Goal: Task Accomplishment & Management: Complete application form

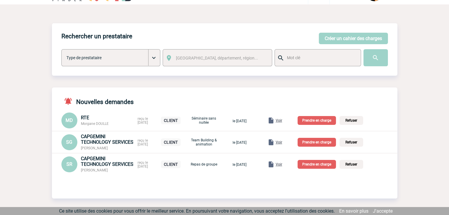
scroll to position [29, 0]
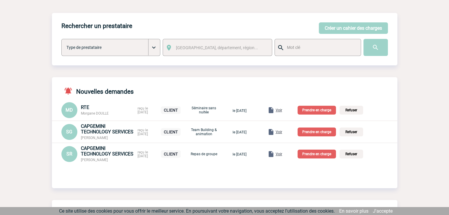
click at [282, 155] on span "Voir" at bounding box center [278, 154] width 6 height 4
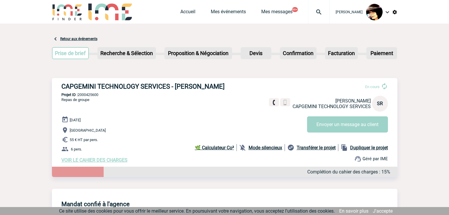
click at [104, 162] on span "VOIR LE CAHIER DES CHARGES" at bounding box center [94, 160] width 66 height 6
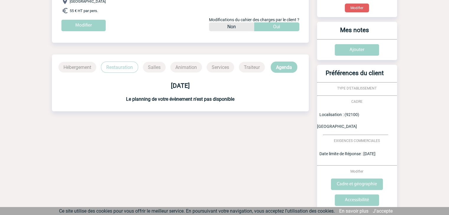
scroll to position [147, 0]
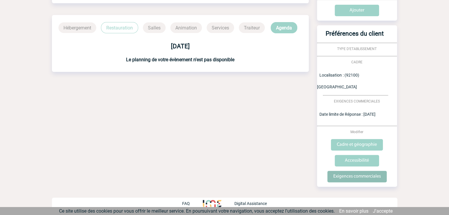
click at [363, 177] on input "Exigences commerciales" at bounding box center [356, 177] width 59 height 12
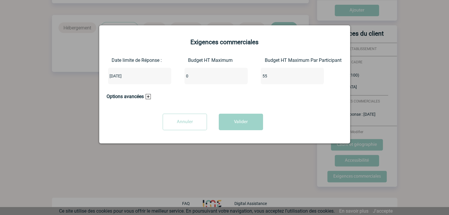
click at [193, 79] on input "0" at bounding box center [211, 76] width 55 height 8
type input "400"
click at [249, 123] on button "Valider" at bounding box center [241, 122] width 44 height 17
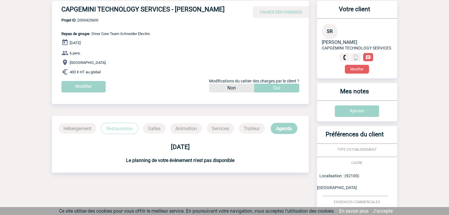
scroll to position [0, 0]
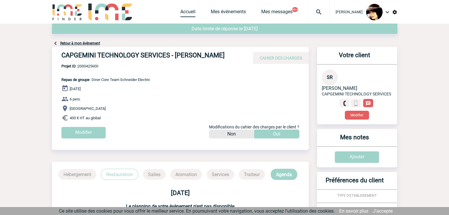
click at [183, 15] on link "Accueil" at bounding box center [187, 13] width 15 height 8
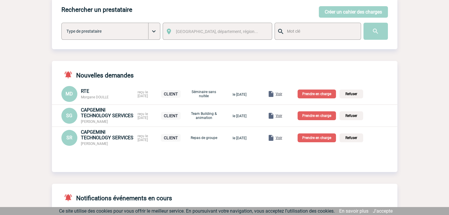
scroll to position [59, 0]
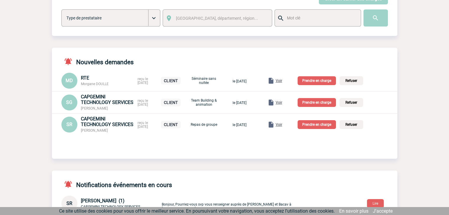
click at [310, 126] on p "Prendre en charge" at bounding box center [316, 124] width 38 height 9
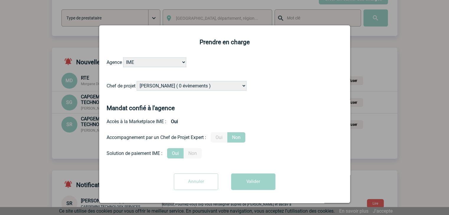
click at [193, 88] on select "Alizée VERLAGUET ( 0 évènements ) Anne-Françoise BONHOMME ( 181 évènements ) An…" at bounding box center [192, 86] width 110 height 10
select select "129741"
click at [193, 86] on select "Alizée VERLAGUET ( 0 évènements ) Anne-Françoise BONHOMME ( 181 évènements ) An…" at bounding box center [192, 86] width 110 height 10
drag, startPoint x: 217, startPoint y: 137, endPoint x: 223, endPoint y: 145, distance: 10.3
click at [217, 137] on label "Oui" at bounding box center [219, 137] width 17 height 10
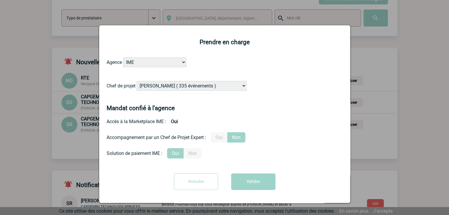
click at [0, 0] on input "Oui" at bounding box center [0, 0] width 0 height 0
click at [257, 186] on button "Valider" at bounding box center [253, 182] width 44 height 17
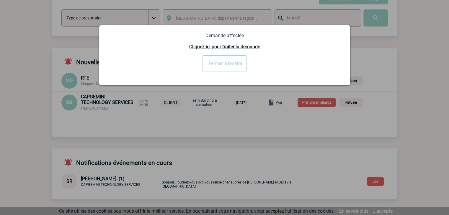
click at [219, 62] on input "Fermer la fenêtre" at bounding box center [224, 63] width 44 height 17
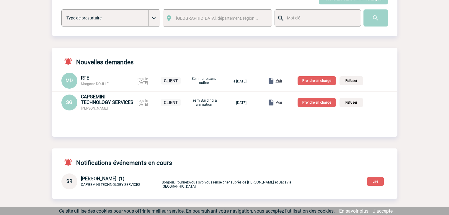
click at [282, 103] on span "Voir" at bounding box center [278, 103] width 6 height 4
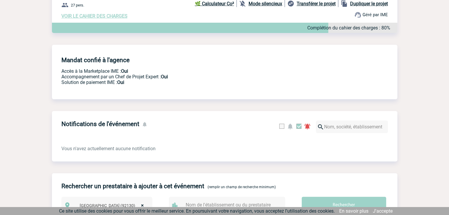
scroll to position [118, 0]
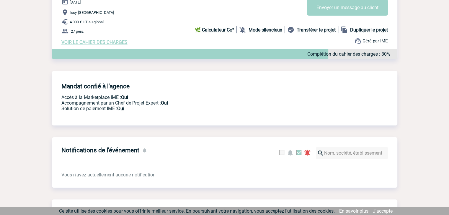
click at [105, 42] on span "VOIR LE CAHIER DES CHARGES" at bounding box center [94, 43] width 66 height 6
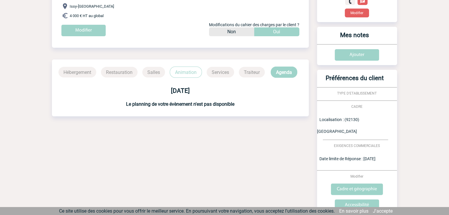
scroll to position [179, 0]
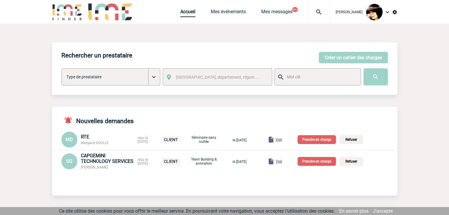
click at [316, 163] on p "Prendre en charge" at bounding box center [316, 161] width 38 height 9
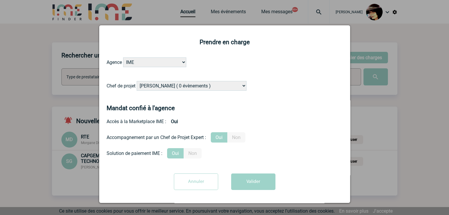
click at [180, 90] on select "Alizée VERLAGUET ( 0 évènements ) Anne-Françoise BONHOMME ( 181 évènements ) An…" at bounding box center [192, 86] width 110 height 10
select select "103019"
click at [137, 81] on select "Alizée VERLAGUET ( 0 évènements ) Anne-Françoise BONHOMME ( 181 évènements ) An…" at bounding box center [192, 86] width 110 height 10
click at [249, 180] on button "Valider" at bounding box center [253, 182] width 44 height 17
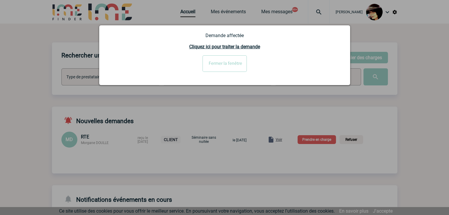
click at [231, 62] on input "Fermer la fenêtre" at bounding box center [224, 63] width 44 height 17
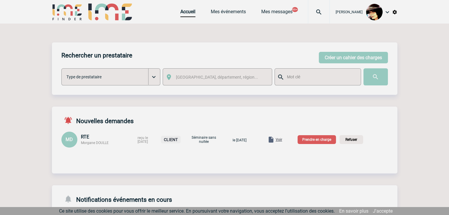
click at [287, 141] on body "[PERSON_NAME] Accueil Mes événements 99+" at bounding box center [224, 193] width 449 height 387
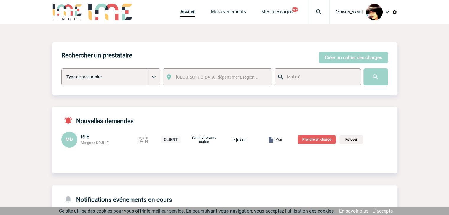
drag, startPoint x: 287, startPoint y: 141, endPoint x: 290, endPoint y: 148, distance: 7.6
click at [282, 141] on span "Voir" at bounding box center [278, 140] width 6 height 4
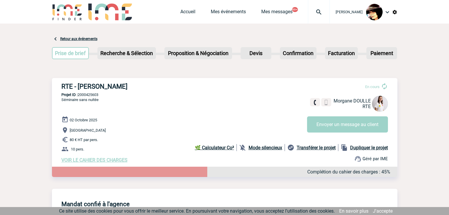
click at [121, 163] on span "VOIR LE CAHIER DES CHARGES" at bounding box center [94, 160] width 66 height 6
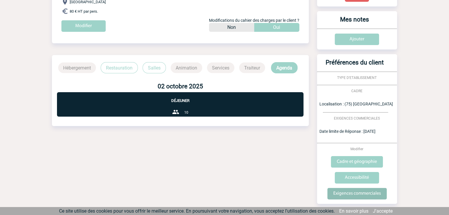
scroll to position [124, 0]
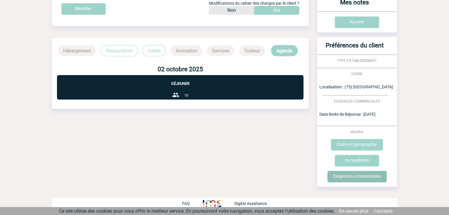
click at [362, 174] on input "Exigences commerciales" at bounding box center [356, 177] width 59 height 12
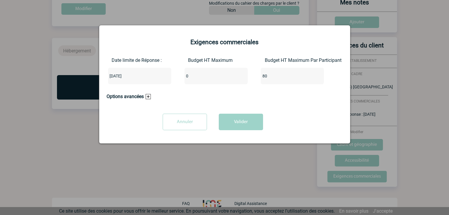
click at [199, 78] on input "0" at bounding box center [211, 76] width 55 height 8
type input "800"
click at [240, 124] on button "Valider" at bounding box center [241, 122] width 44 height 17
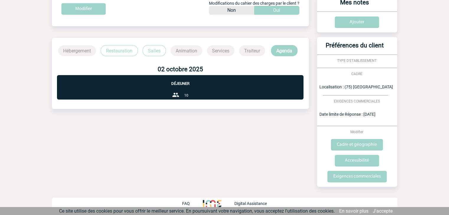
scroll to position [0, 0]
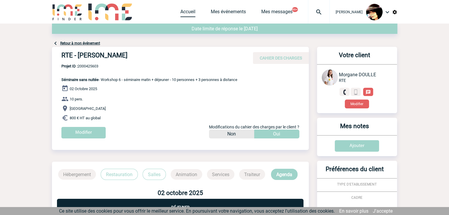
click at [183, 13] on link "Accueil" at bounding box center [187, 13] width 15 height 8
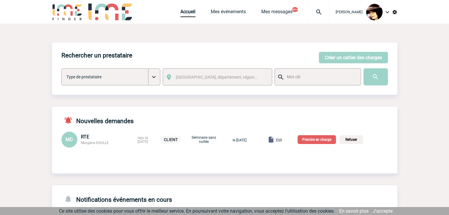
click at [318, 140] on p "Prendre en charge" at bounding box center [316, 139] width 38 height 9
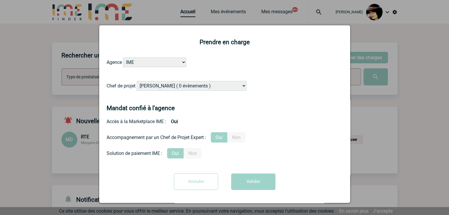
drag, startPoint x: 199, startPoint y: 86, endPoint x: 198, endPoint y: 88, distance: 3.2
click at [199, 86] on select "[PERSON_NAME] ( 0 évènements ) [PERSON_NAME] ( 181 évènements ) [PERSON_NAME] (…" at bounding box center [192, 86] width 110 height 10
select select "131612"
click at [137, 81] on select "[PERSON_NAME] ( 0 évènements ) [PERSON_NAME] ( 181 évènements ) [PERSON_NAME] (…" at bounding box center [192, 86] width 110 height 10
click at [256, 185] on button "Valider" at bounding box center [253, 182] width 44 height 17
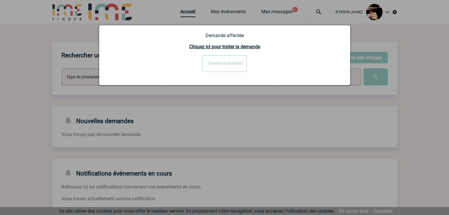
click at [212, 59] on input "Fermer la fenêtre" at bounding box center [224, 63] width 44 height 17
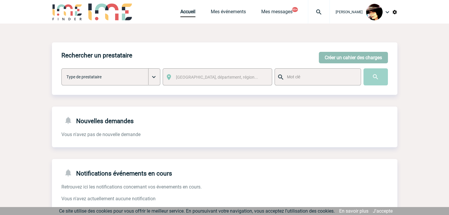
click at [354, 56] on button "Créer un cahier des charges" at bounding box center [352, 58] width 69 height 12
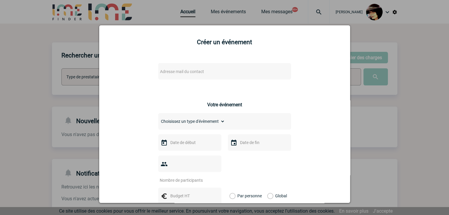
click at [199, 69] on span "Adresse mail du contact" at bounding box center [208, 72] width 103 height 8
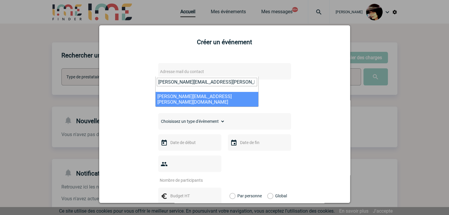
type input "[PERSON_NAME][EMAIL_ADDRESS][PERSON_NAME][DOMAIN_NAME]"
select select "104364"
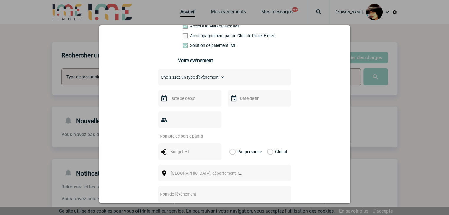
scroll to position [118, 0]
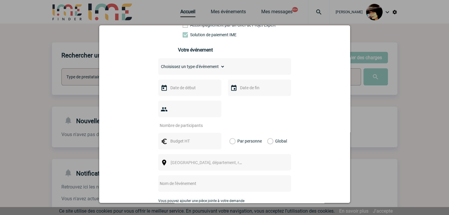
click at [175, 67] on select "Choisissez un type d'évènement Séminaire avec nuitée Séminaire sans nuitée Repa…" at bounding box center [191, 67] width 67 height 8
select select "3"
click at [158, 64] on select "Choisissez un type d'évènement Séminaire avec nuitée Séminaire sans nuitée Repa…" at bounding box center [191, 67] width 67 height 8
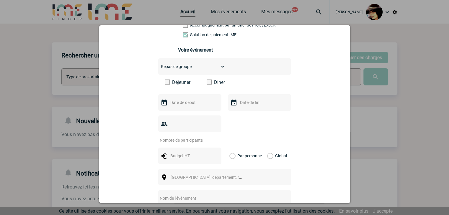
click at [207, 84] on span at bounding box center [208, 82] width 5 height 5
click at [0, 0] on input "Diner" at bounding box center [0, 0] width 0 height 0
click at [184, 106] on input "text" at bounding box center [189, 103] width 41 height 8
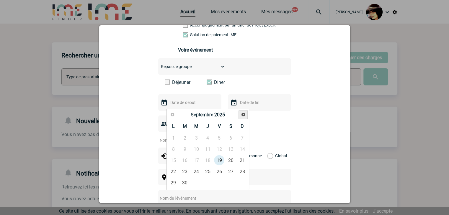
click at [241, 115] on span "Suivant" at bounding box center [243, 114] width 5 height 5
click at [207, 136] on link "2" at bounding box center [207, 138] width 11 height 11
type input "02-10-2025"
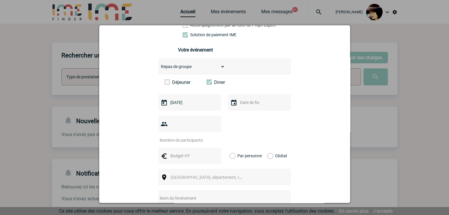
click at [187, 137] on input "number" at bounding box center [185, 141] width 55 height 8
type input "31"
click at [185, 152] on input "text" at bounding box center [189, 156] width 41 height 8
type input "1348"
click at [268, 148] on label "Global" at bounding box center [269, 156] width 4 height 17
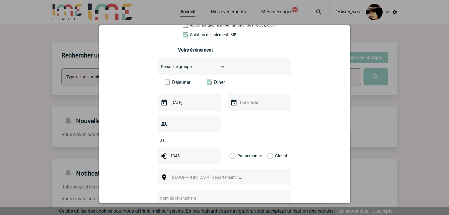
click at [0, 0] on input "Global" at bounding box center [0, 0] width 0 height 0
click at [203, 195] on input "text" at bounding box center [216, 199] width 117 height 8
type input "CENTRALISATION -"
click at [183, 175] on span "[GEOGRAPHIC_DATA], département, région..." at bounding box center [211, 177] width 82 height 5
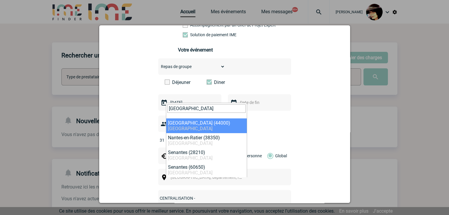
type input "nantes"
select select "5250"
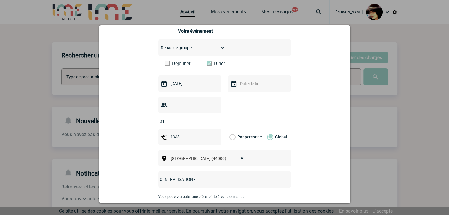
scroll to position [147, 0]
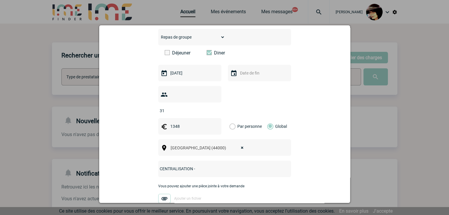
click at [209, 165] on input "CENTRALISATION -" at bounding box center [216, 169] width 117 height 8
paste input "Déjeuner le jeudi 02/10 - Devis pour 31 convives"
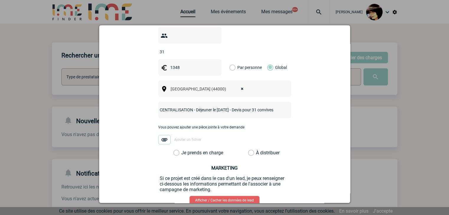
type input "CENTRALISATION - Déjeuner le jeudi 02/10 - Devis pour 31 convives"
click at [248, 150] on label "À distribuer" at bounding box center [251, 153] width 6 height 6
click at [0, 0] on input "À distribuer" at bounding box center [0, 0] width 0 height 0
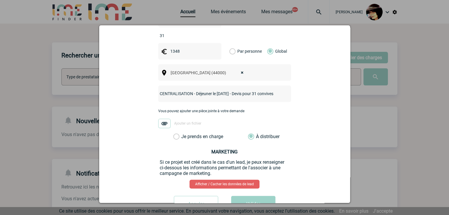
scroll to position [236, 0]
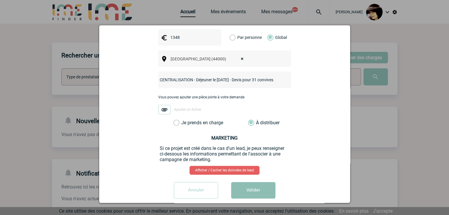
click at [251, 182] on button "Valider" at bounding box center [253, 190] width 44 height 17
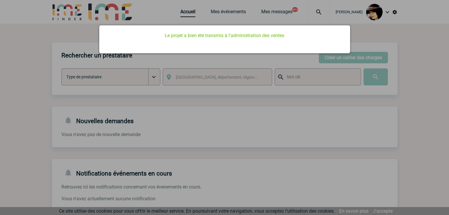
scroll to position [0, 0]
drag, startPoint x: 341, startPoint y: 185, endPoint x: 329, endPoint y: 180, distance: 13.2
click at [340, 185] on div at bounding box center [224, 107] width 449 height 215
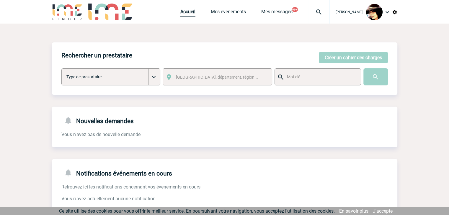
click at [180, 14] on link "Accueil" at bounding box center [187, 13] width 15 height 8
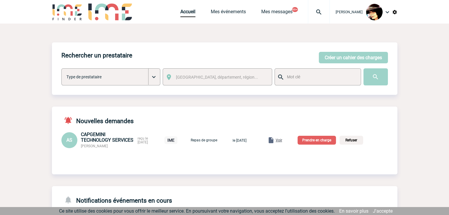
drag, startPoint x: 286, startPoint y: 141, endPoint x: 287, endPoint y: 138, distance: 3.0
click at [282, 141] on span "Voir" at bounding box center [278, 140] width 6 height 4
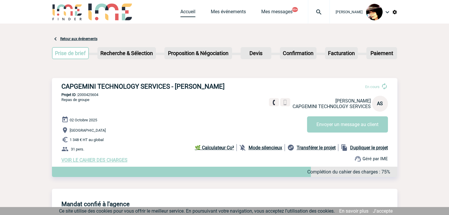
click at [184, 10] on link "Accueil" at bounding box center [187, 13] width 15 height 8
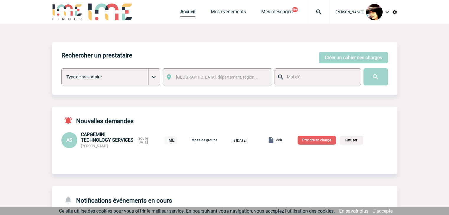
click at [326, 141] on p "Prendre en charge" at bounding box center [316, 140] width 38 height 9
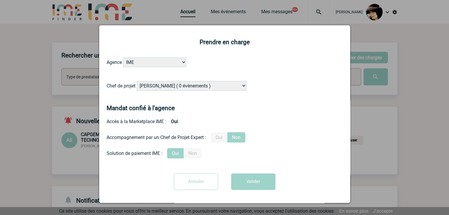
click at [223, 86] on select "[PERSON_NAME] ( 0 évènements ) [PERSON_NAME] ( 181 évènements ) [PERSON_NAME] (…" at bounding box center [192, 86] width 110 height 10
select select "131234"
drag, startPoint x: 225, startPoint y: 85, endPoint x: 227, endPoint y: 96, distance: 11.6
click at [225, 85] on select "[PERSON_NAME] ( 0 évènements ) [PERSON_NAME] ( 181 évènements ) [PERSON_NAME] (…" at bounding box center [192, 86] width 110 height 10
click at [254, 183] on button "Valider" at bounding box center [253, 182] width 44 height 17
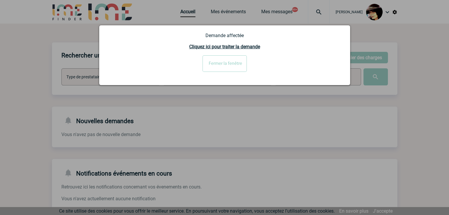
click at [358, 126] on div at bounding box center [224, 107] width 449 height 215
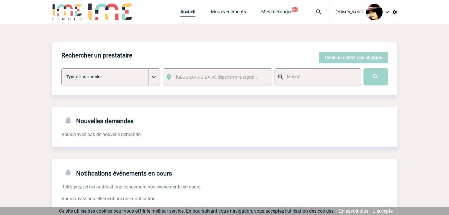
click at [339, 60] on button "Créer un cahier des charges" at bounding box center [352, 58] width 69 height 12
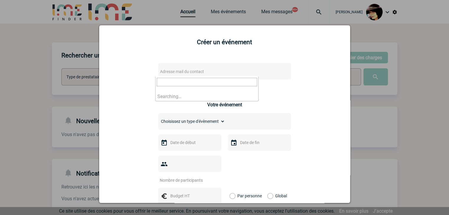
click at [203, 71] on span "Adresse mail du contact" at bounding box center [208, 72] width 103 height 8
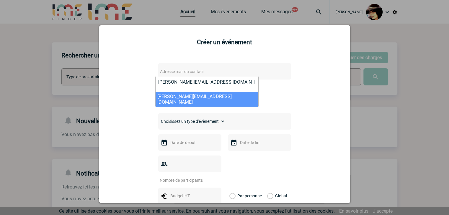
type input "noelle.vivien@capgemini.com"
select select "125675"
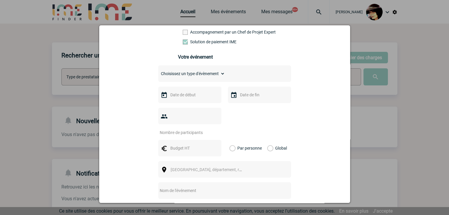
scroll to position [118, 0]
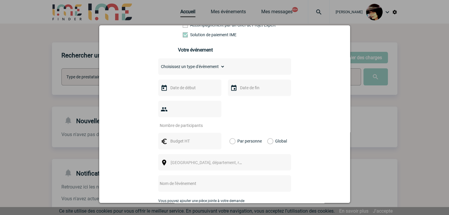
click at [177, 66] on select "Choisissez un type d'évènement Séminaire avec nuitée Séminaire sans nuitée Repa…" at bounding box center [191, 67] width 67 height 8
select select "9"
click at [158, 64] on select "Choisissez un type d'évènement Séminaire avec nuitée Séminaire sans nuitée Repa…" at bounding box center [191, 67] width 67 height 8
click at [181, 90] on input "text" at bounding box center [189, 88] width 41 height 8
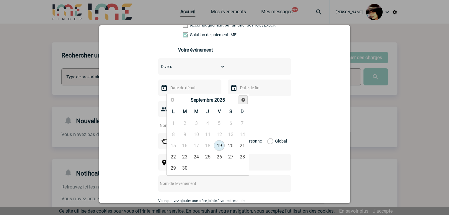
click at [243, 103] on link "Suivant" at bounding box center [242, 100] width 9 height 9
click at [206, 123] on link "2" at bounding box center [207, 123] width 11 height 11
type input "02-10-2025"
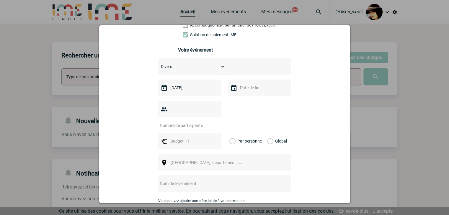
click at [188, 122] on input "number" at bounding box center [185, 126] width 55 height 8
type input "1"
click at [183, 137] on input "text" at bounding box center [189, 141] width 41 height 8
type input "4000"
click at [267, 133] on label "Global" at bounding box center [269, 141] width 4 height 17
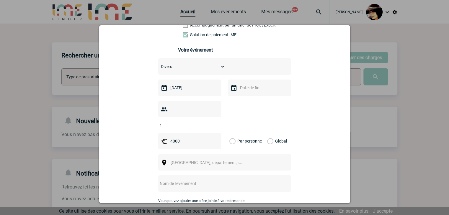
click at [0, 0] on input "Global" at bounding box center [0, 0] width 0 height 0
click at [175, 180] on input "text" at bounding box center [216, 184] width 117 height 8
click at [217, 180] on input "CENTRALISATION -" at bounding box center [216, 184] width 117 height 8
paste input "Objectif Neuroinclusion France/Orange"
type input "CENTRALISATION - Objectif Neuroinclusion France/Orange"
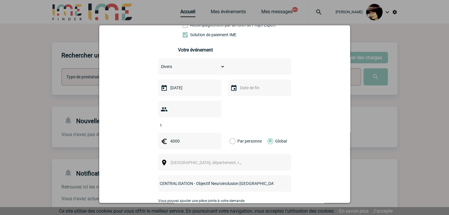
click at [195, 160] on span "Ville, département, région..." at bounding box center [211, 162] width 82 height 5
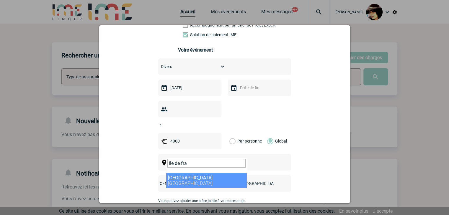
type input "ile de fra"
drag, startPoint x: 182, startPoint y: 179, endPoint x: 183, endPoint y: 173, distance: 6.2
select select "2"
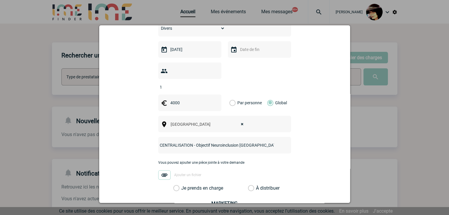
scroll to position [206, 0]
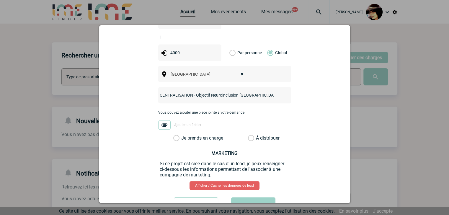
click at [249, 135] on label "À distribuer" at bounding box center [251, 138] width 6 height 6
click at [0, 0] on input "À distribuer" at bounding box center [0, 0] width 0 height 0
click at [253, 198] on button "Valider" at bounding box center [253, 206] width 44 height 17
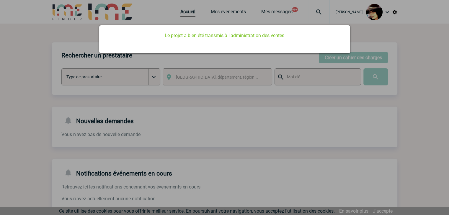
drag, startPoint x: 243, startPoint y: 111, endPoint x: 197, endPoint y: 70, distance: 61.2
click at [243, 110] on div at bounding box center [224, 107] width 449 height 215
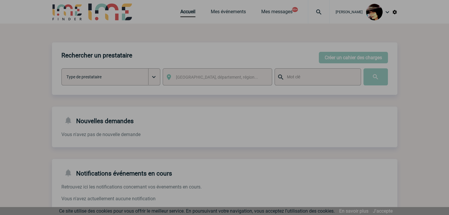
click at [179, 11] on div at bounding box center [224, 107] width 449 height 215
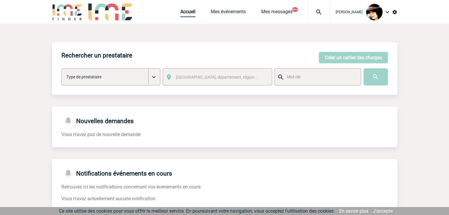
drag, startPoint x: 179, startPoint y: 11, endPoint x: 190, endPoint y: 26, distance: 18.0
click at [180, 11] on link "Accueil" at bounding box center [187, 13] width 15 height 8
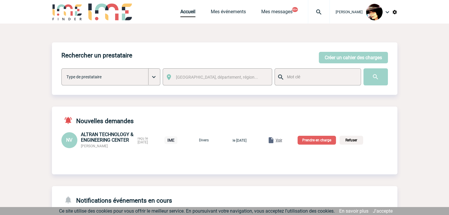
click at [282, 141] on span "Voir" at bounding box center [278, 140] width 6 height 4
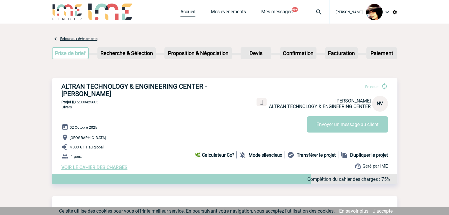
click at [180, 12] on link "Accueil" at bounding box center [187, 13] width 15 height 8
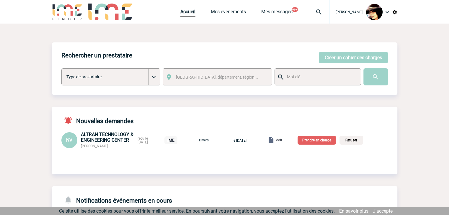
click at [318, 141] on p "Prendre en charge" at bounding box center [316, 140] width 38 height 9
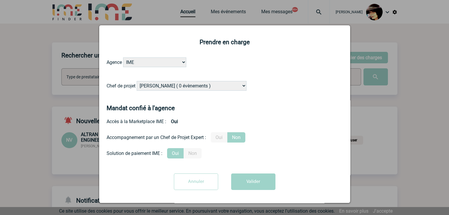
click at [166, 84] on select "Alizée VERLAGUET ( 0 évènements ) Anne-Françoise BONHOMME ( 181 évènements ) An…" at bounding box center [192, 86] width 110 height 10
select select "132114"
click at [165, 85] on select "Alizée VERLAGUET ( 0 évènements ) Anne-Françoise BONHOMME ( 181 évènements ) An…" at bounding box center [192, 86] width 110 height 10
click at [256, 181] on button "Valider" at bounding box center [253, 182] width 44 height 17
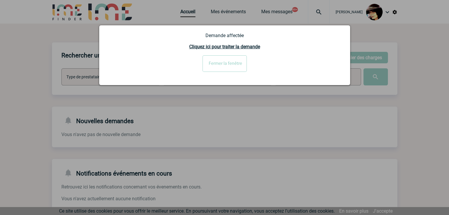
click at [216, 60] on input "Fermer la fenêtre" at bounding box center [224, 63] width 44 height 17
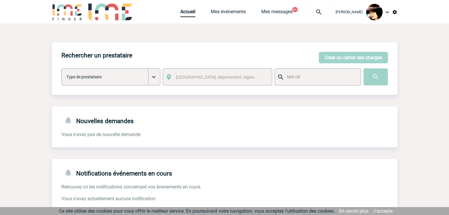
click at [313, 13] on img at bounding box center [318, 12] width 21 height 7
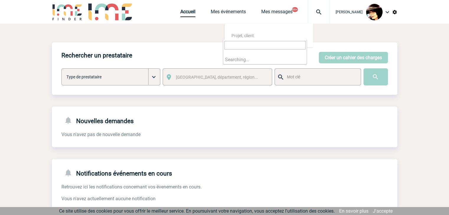
click at [268, 48] on input "search" at bounding box center [264, 45] width 81 height 9
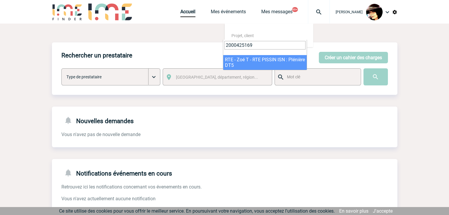
type input "2000425169"
select select "24670"
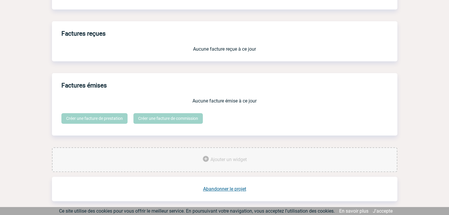
scroll to position [553, 0]
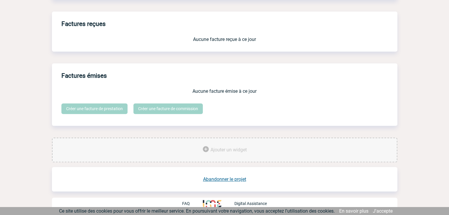
click at [222, 181] on link "Abandonner le projet" at bounding box center [224, 180] width 43 height 6
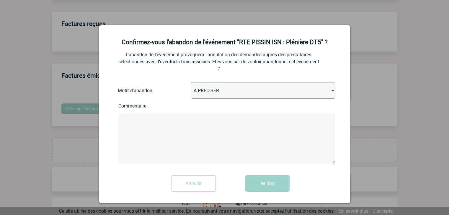
click at [213, 93] on select "A PRECISER Projet annulé Projet reporté Evénement organisé en interne A fait ap…" at bounding box center [262, 90] width 144 height 17
select select "ABANDON_PROJET_02"
click at [190, 83] on select "A PRECISER Projet annulé Projet reporté Evénement organisé en interne A fait ap…" at bounding box center [262, 90] width 144 height 17
click at [257, 183] on button "Valider" at bounding box center [267, 183] width 44 height 17
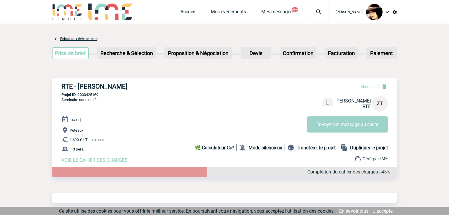
scroll to position [282, 0]
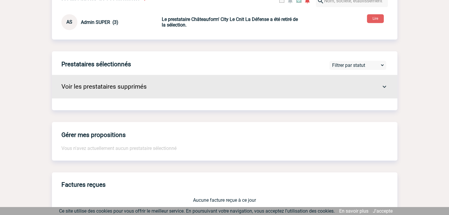
click at [436, 115] on body "[PERSON_NAME] Accueil Mes événements 99+" at bounding box center [224, 29] width 449 height 622
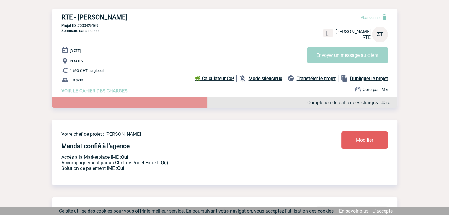
scroll to position [0, 0]
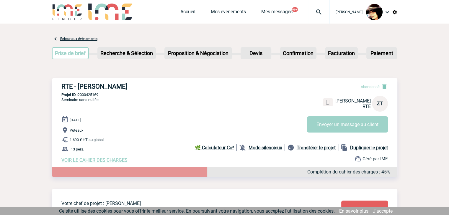
click at [316, 11] on img at bounding box center [318, 12] width 21 height 7
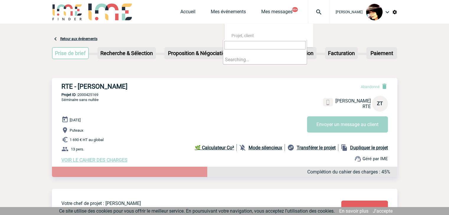
click at [257, 43] on input "search" at bounding box center [264, 45] width 81 height 9
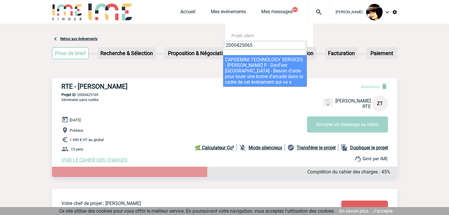
type input "2000425065"
select select "24566"
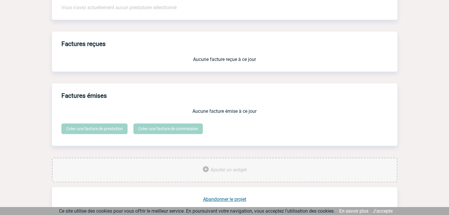
scroll to position [492, 0]
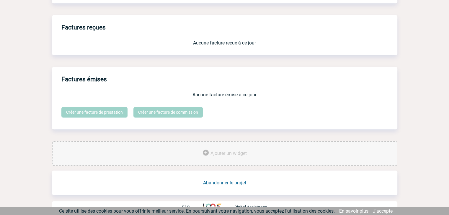
click at [230, 180] on link "Abandonner le projet" at bounding box center [224, 183] width 43 height 6
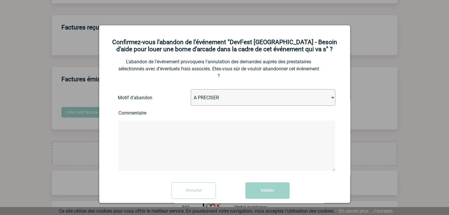
click at [198, 97] on select "A PRECISER Projet annulé Projet reporté Evénement organisé en interne A fait ap…" at bounding box center [262, 97] width 144 height 17
select select "ABANDON_PROJET_02"
click at [190, 90] on select "A PRECISER Projet annulé Projet reporté Evénement organisé en interne A fait ap…" at bounding box center [262, 97] width 144 height 17
click at [271, 190] on button "Valider" at bounding box center [267, 191] width 44 height 17
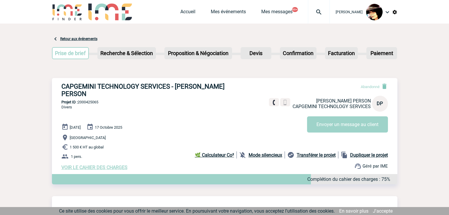
click at [315, 11] on img at bounding box center [318, 12] width 21 height 7
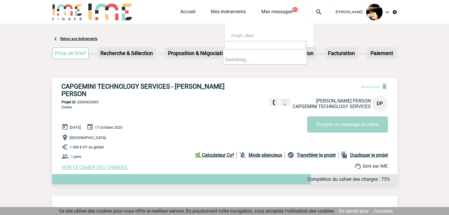
click at [272, 46] on input "search" at bounding box center [264, 45] width 81 height 9
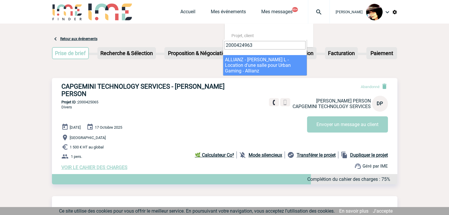
type input "2000424963"
select select "24464"
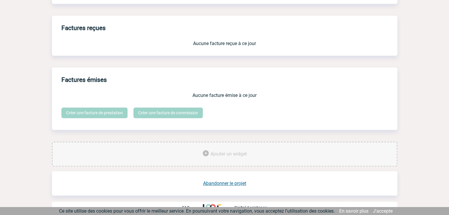
scroll to position [487, 0]
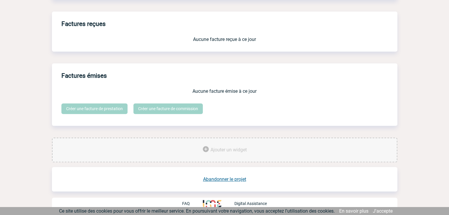
click at [239, 180] on link "Abandonner le projet" at bounding box center [224, 180] width 43 height 6
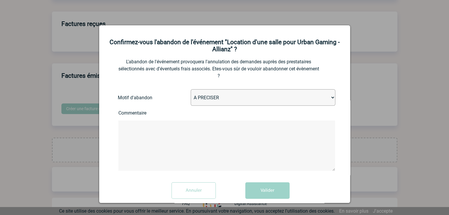
click at [229, 99] on select "A PRECISER Projet annulé Projet reporté Evénement organisé en interne A fait ap…" at bounding box center [262, 97] width 144 height 17
select select "ABANDON_PROJET_10"
click at [190, 90] on select "A PRECISER Projet annulé Projet reporté Evénement organisé en interne A fait ap…" at bounding box center [262, 97] width 144 height 17
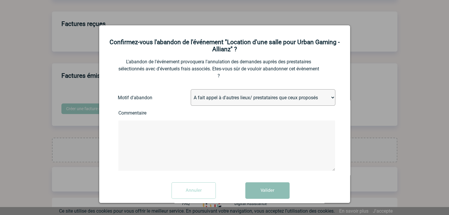
click at [266, 193] on button "Valider" at bounding box center [267, 191] width 44 height 17
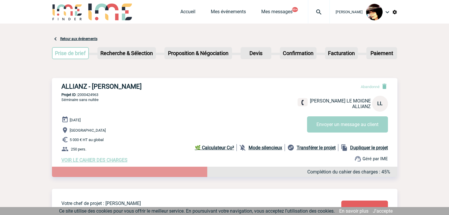
click at [313, 11] on img at bounding box center [318, 12] width 21 height 7
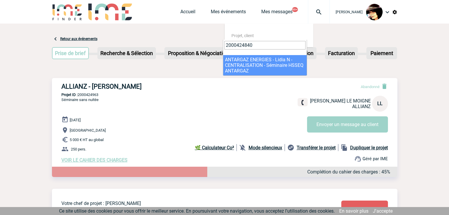
type input "2000424840"
select select "24341"
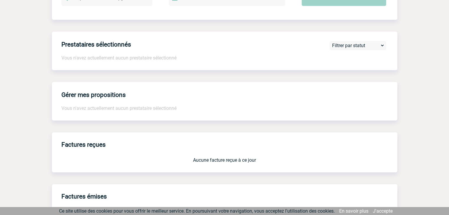
scroll to position [487, 0]
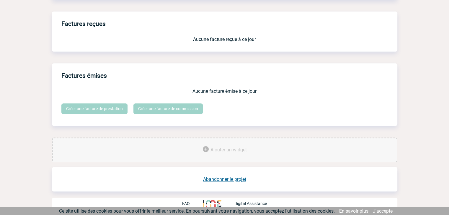
click at [224, 180] on link "Abandonner le projet" at bounding box center [224, 180] width 43 height 6
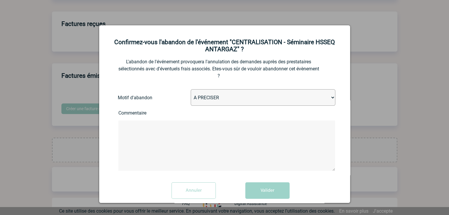
click at [237, 99] on select "A PRECISER Projet annulé Projet reporté Evénement organisé en interne A fait ap…" at bounding box center [262, 97] width 144 height 17
select select "ABANDON_PROJET_10"
click at [190, 90] on select "A PRECISER Projet annulé Projet reporté Evénement organisé en interne A fait ap…" at bounding box center [262, 97] width 144 height 17
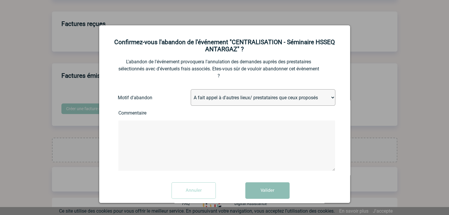
click at [270, 193] on button "Valider" at bounding box center [267, 191] width 44 height 17
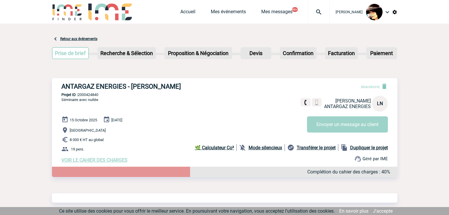
scroll to position [282, 0]
